Goal: Information Seeking & Learning: Learn about a topic

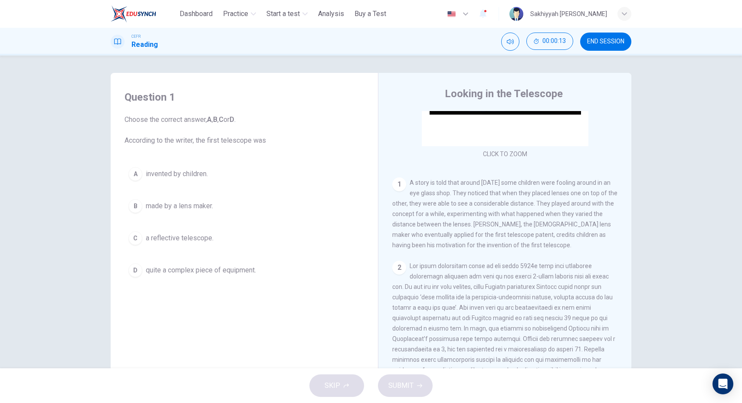
scroll to position [346, 0]
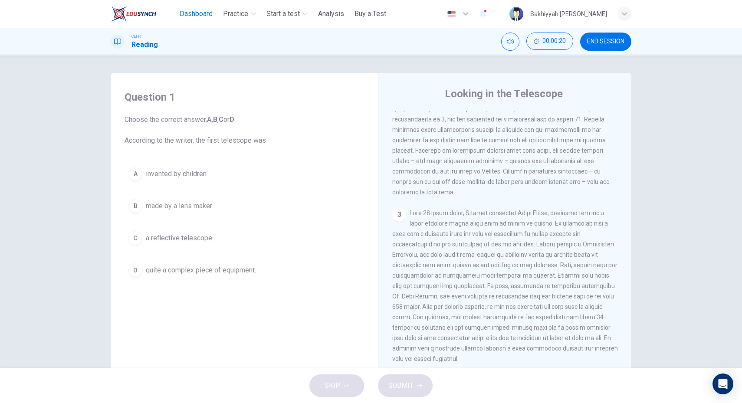
click at [186, 10] on span "Dashboard" at bounding box center [196, 14] width 33 height 10
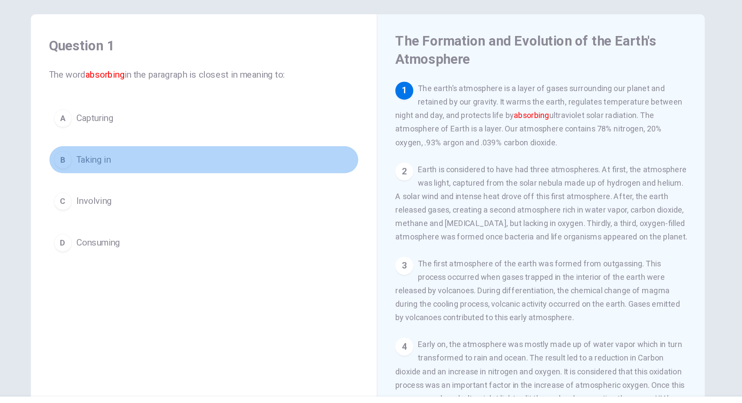
click at [165, 183] on span "Taking in" at bounding box center [159, 185] width 26 height 10
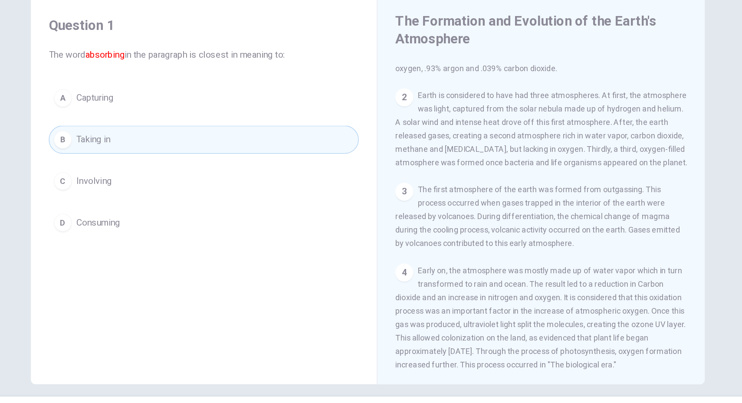
scroll to position [23, 0]
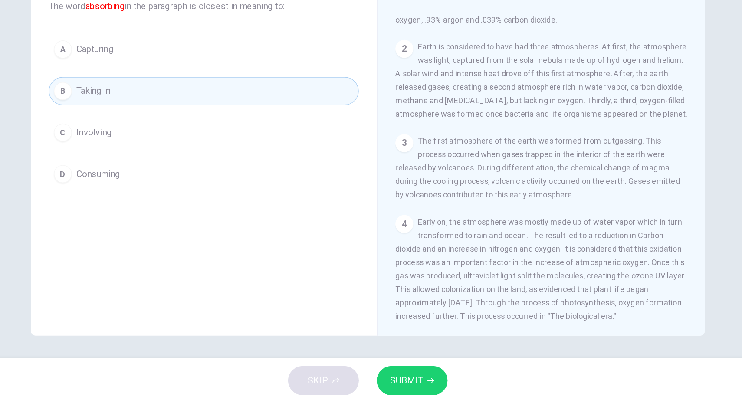
click at [398, 388] on span "SUBMIT" at bounding box center [400, 386] width 25 height 12
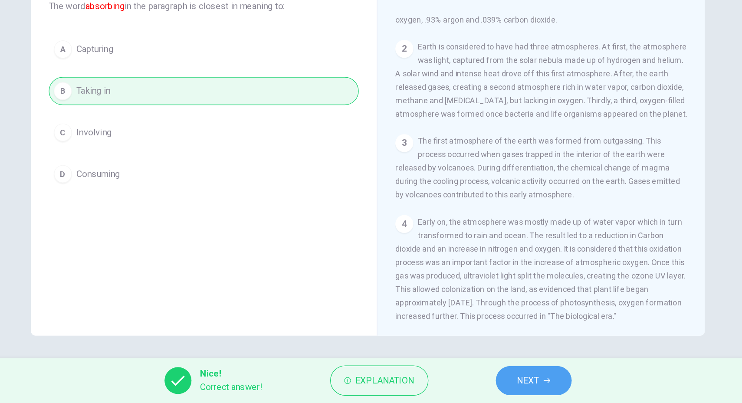
click at [497, 385] on span "NEXT" at bounding box center [495, 386] width 17 height 12
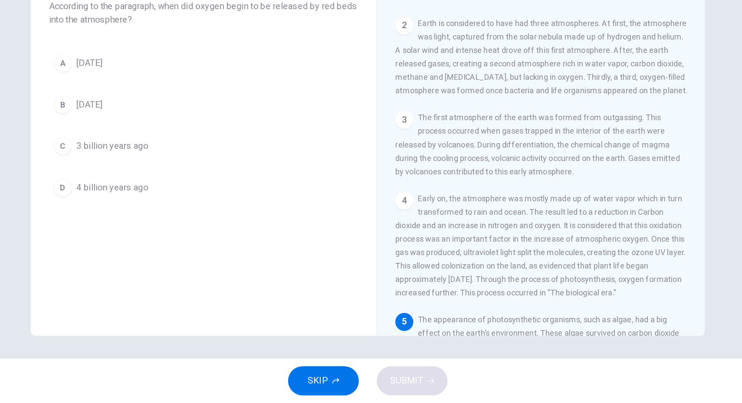
scroll to position [0, 0]
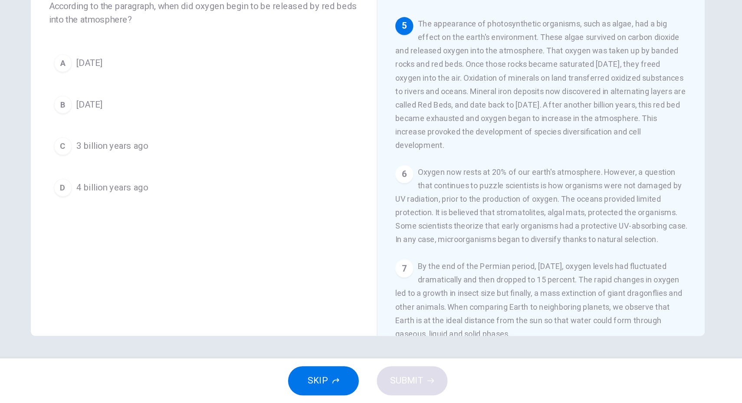
click at [173, 203] on span "3 billion years ago" at bounding box center [174, 204] width 56 height 10
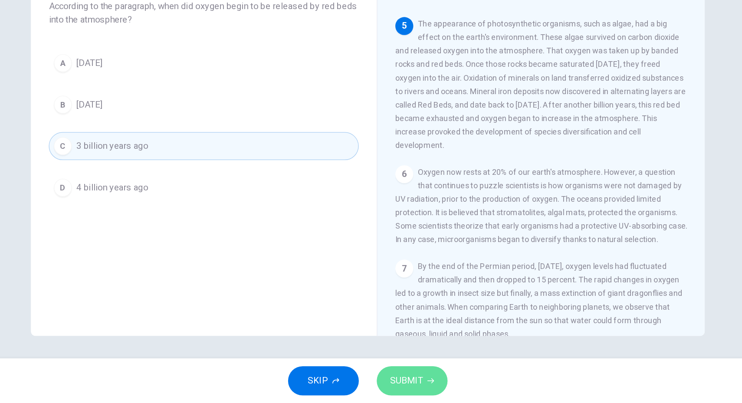
click at [405, 382] on span "SUBMIT" at bounding box center [400, 386] width 25 height 12
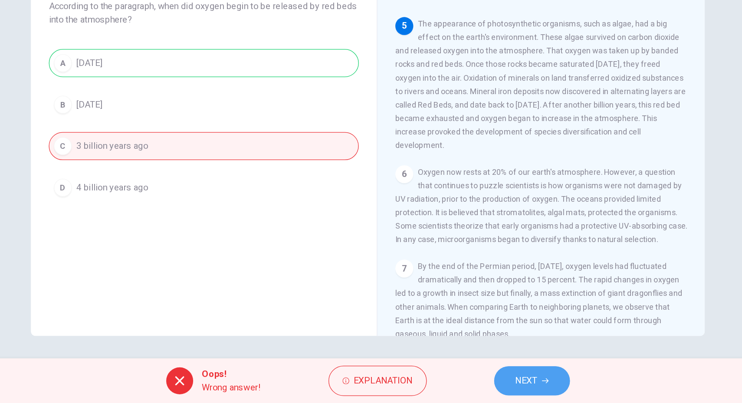
click at [508, 382] on button "NEXT" at bounding box center [498, 386] width 59 height 23
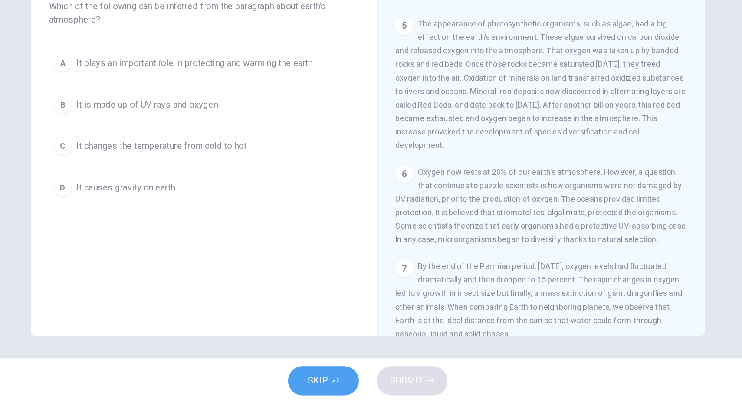
click at [335, 382] on span "SKIP" at bounding box center [333, 386] width 16 height 12
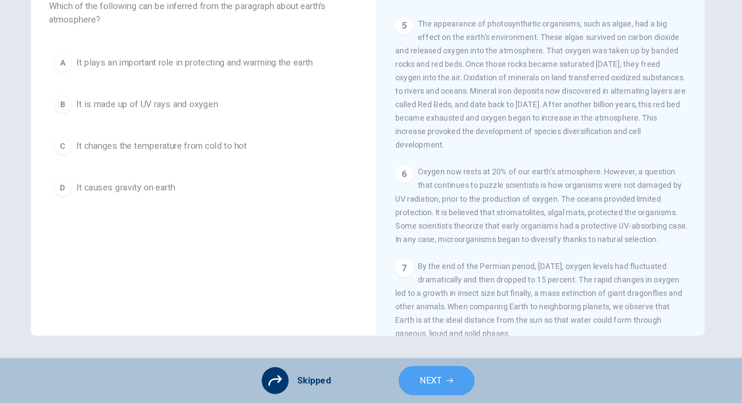
click at [429, 390] on button "NEXT" at bounding box center [424, 386] width 59 height 23
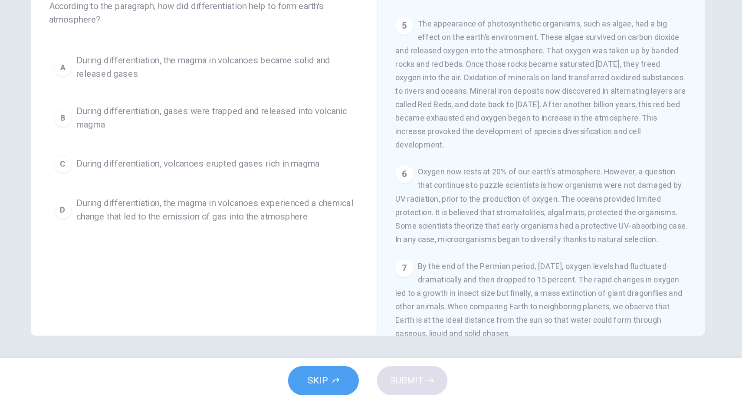
click at [329, 388] on span "SKIP" at bounding box center [333, 386] width 16 height 12
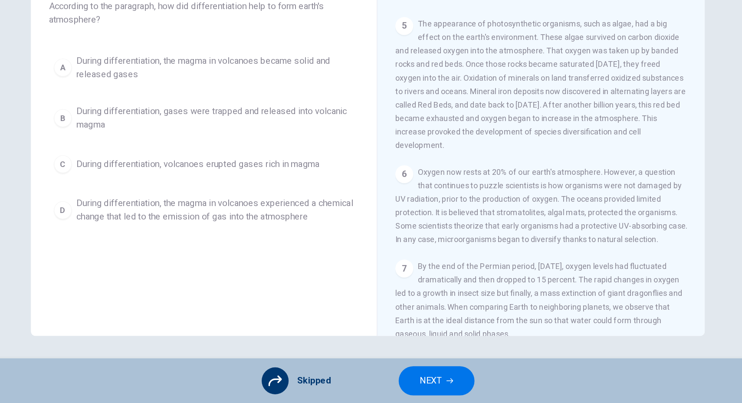
click at [299, 384] on icon at bounding box center [299, 386] width 10 height 10
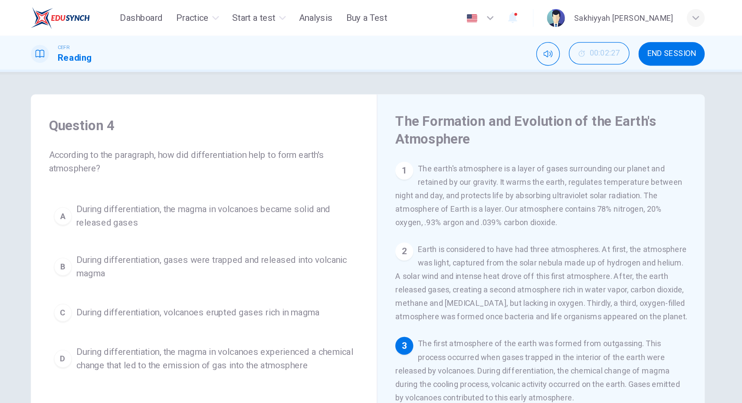
click at [605, 43] on span "END SESSION" at bounding box center [605, 41] width 37 height 7
